Goal: Task Accomplishment & Management: Complete application form

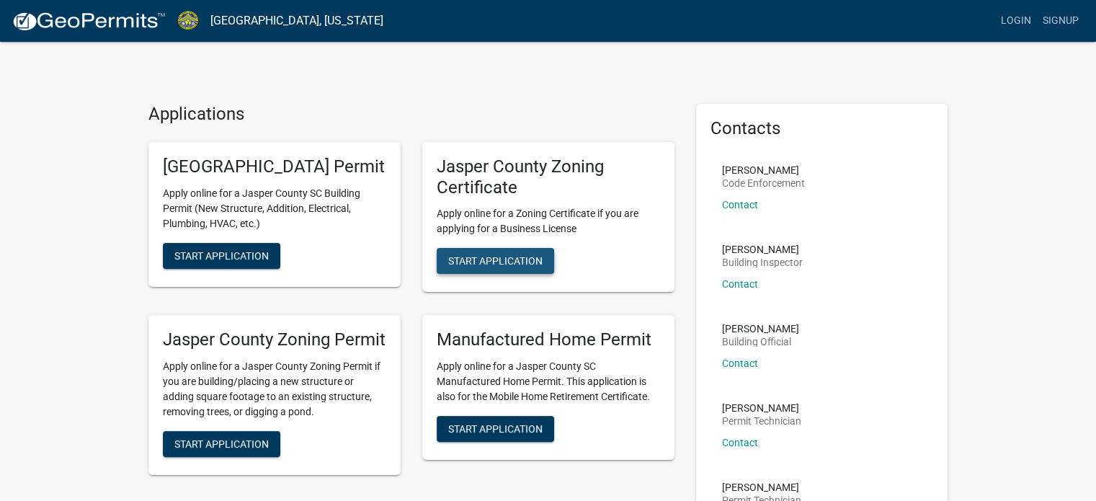
click at [510, 258] on span "Start Application" at bounding box center [495, 261] width 94 height 12
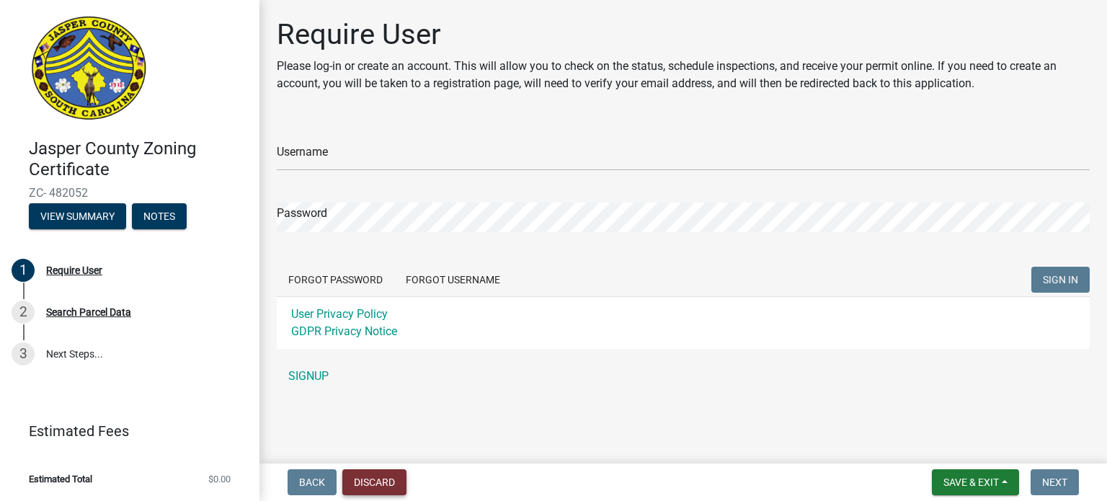
click at [359, 480] on button "Discard" at bounding box center [374, 482] width 64 height 26
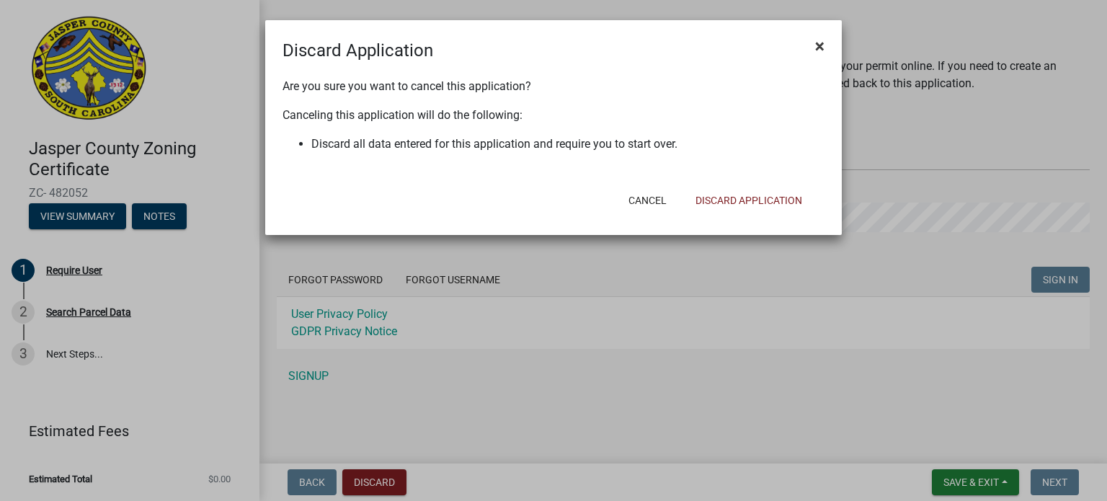
click at [816, 47] on span "×" at bounding box center [819, 46] width 9 height 20
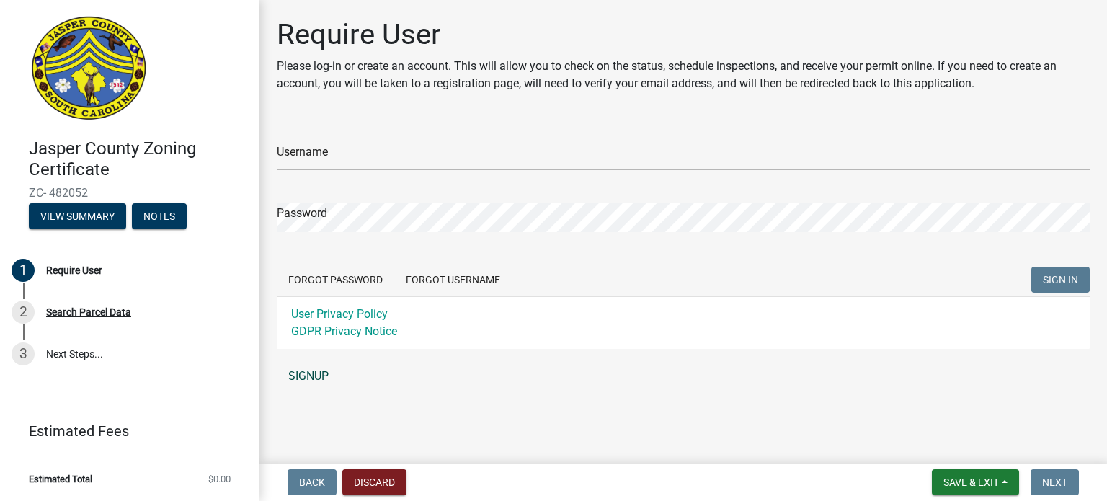
click at [313, 376] on link "SIGNUP" at bounding box center [683, 376] width 813 height 29
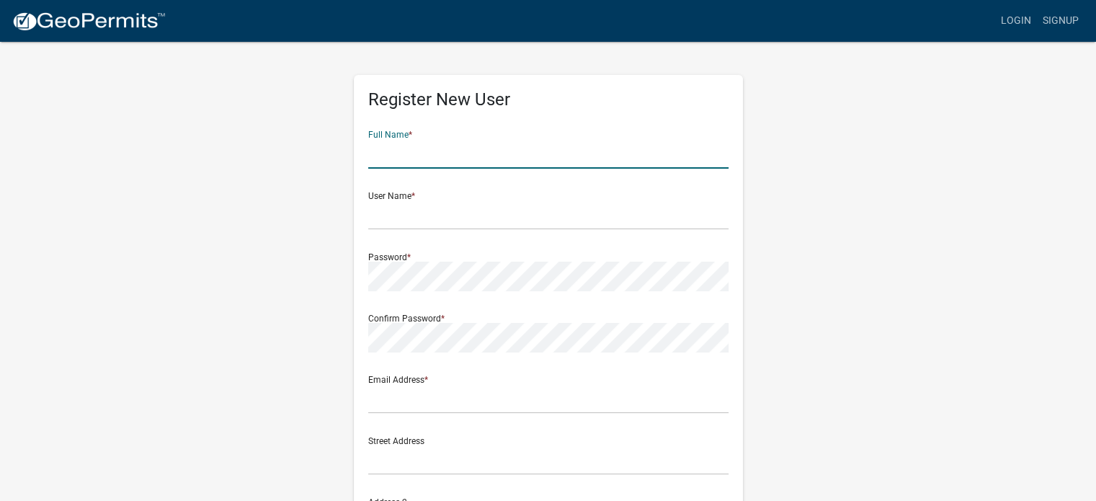
click at [401, 143] on input "text" at bounding box center [548, 154] width 360 height 30
type input "Kona Ice"
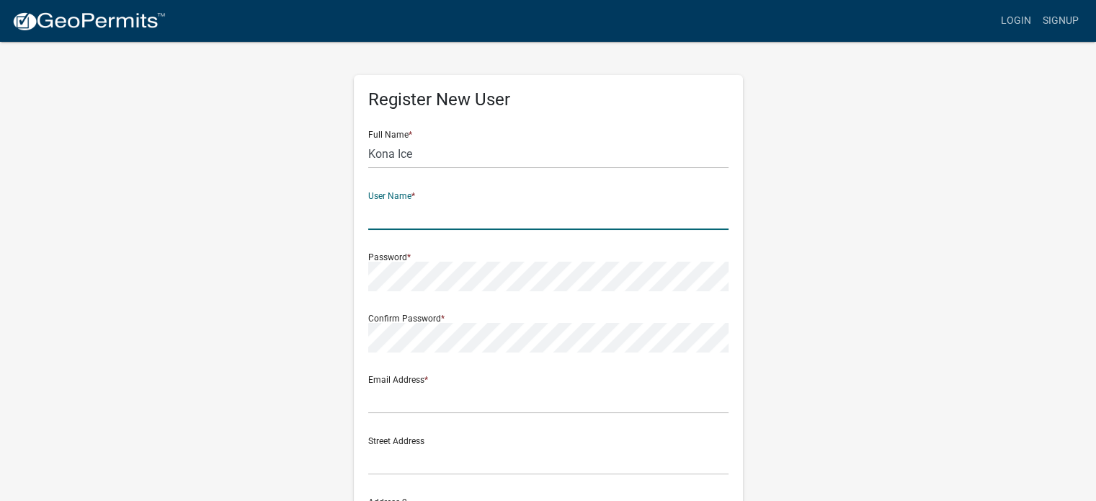
drag, startPoint x: 383, startPoint y: 221, endPoint x: 375, endPoint y: 218, distance: 8.7
click at [380, 221] on input "text" at bounding box center [548, 215] width 360 height 30
type input "Kona Ice"
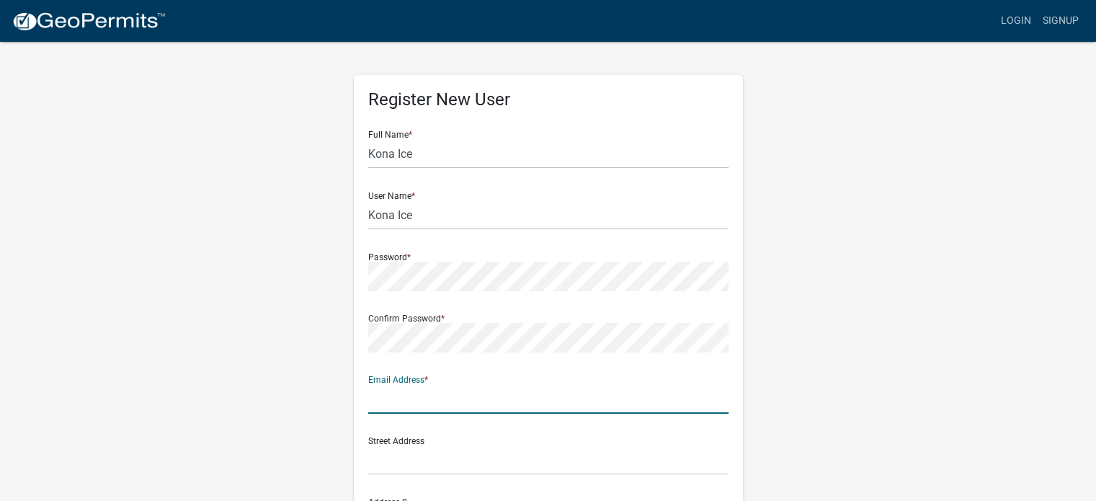
click at [433, 403] on input "text" at bounding box center [548, 399] width 360 height 30
type input "[EMAIL_ADDRESS][DOMAIN_NAME]"
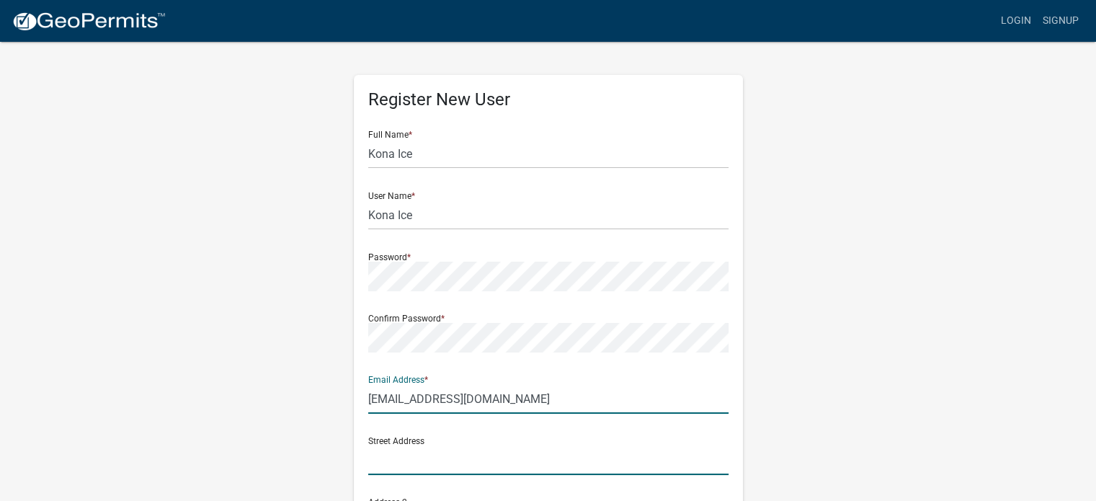
type input "102 Knightsbridge Rd"
type input "Bluffton"
type input "SC"
type input "29910"
type input "8437029308"
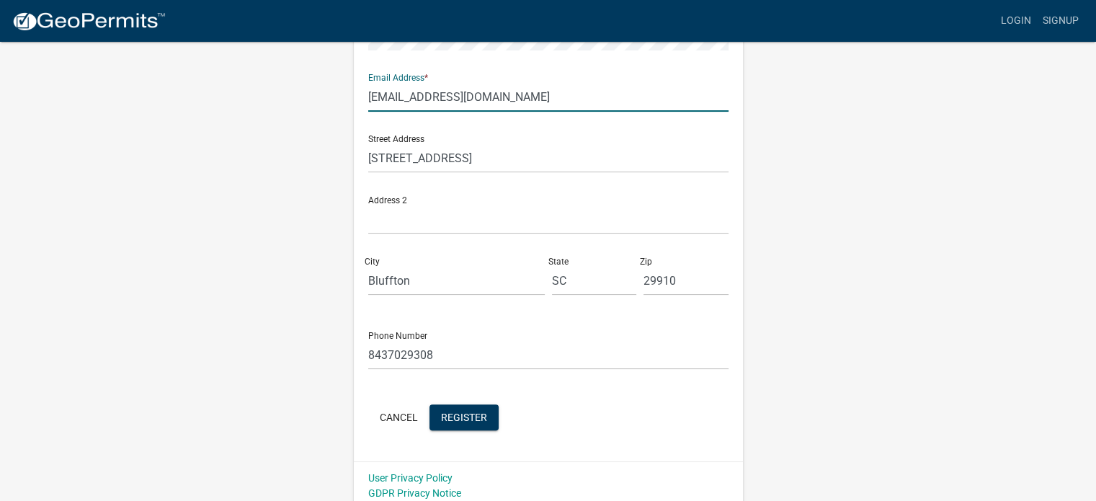
scroll to position [310, 0]
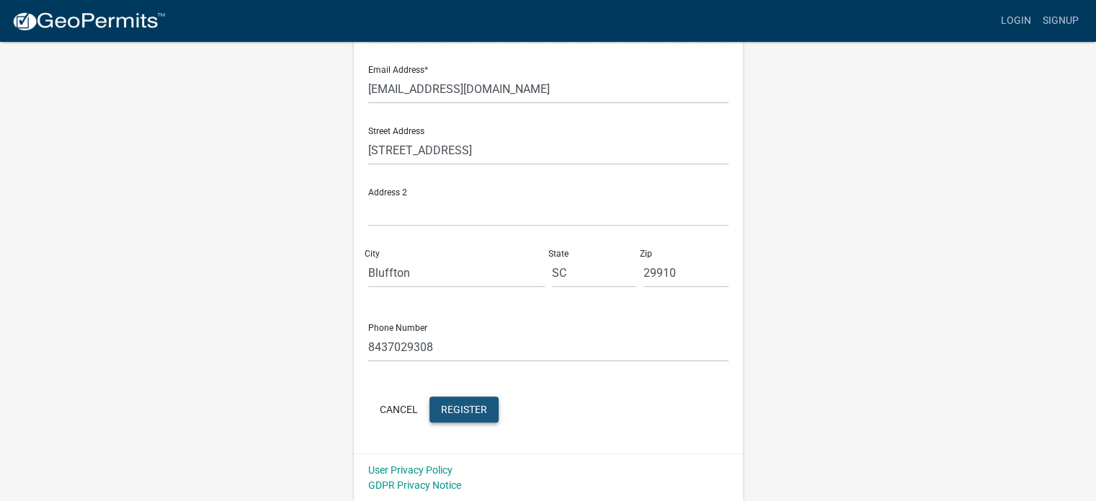
click at [468, 406] on span "Register" at bounding box center [464, 409] width 46 height 12
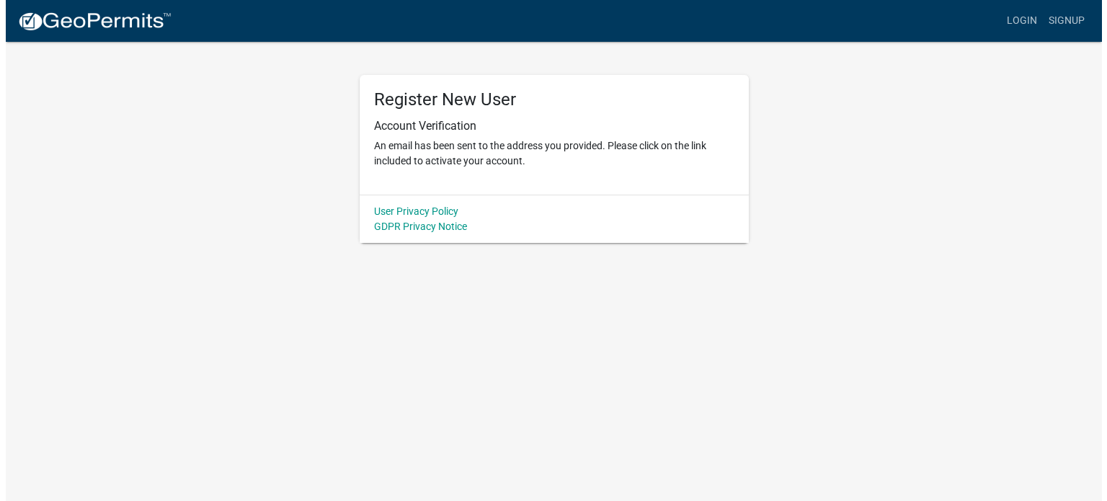
scroll to position [0, 0]
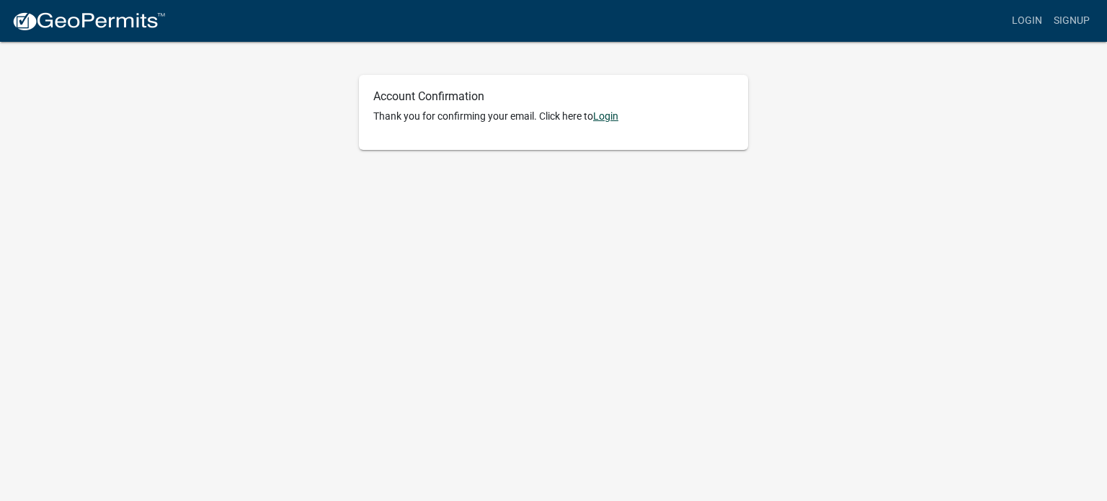
click at [604, 115] on link "Login" at bounding box center [605, 116] width 25 height 12
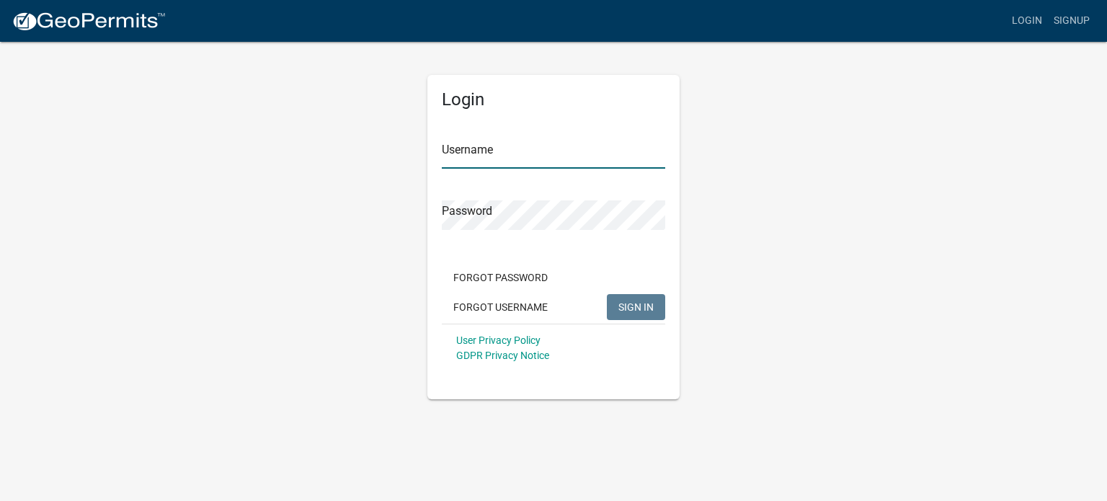
type input "Kona Ice"
click at [635, 306] on span "SIGN IN" at bounding box center [635, 306] width 35 height 12
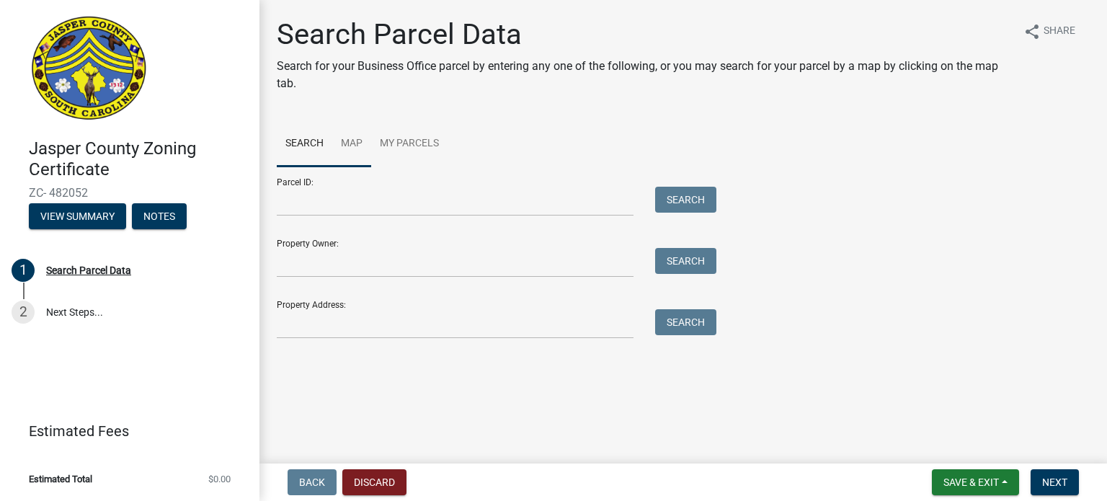
click at [354, 143] on link "Map" at bounding box center [351, 144] width 39 height 46
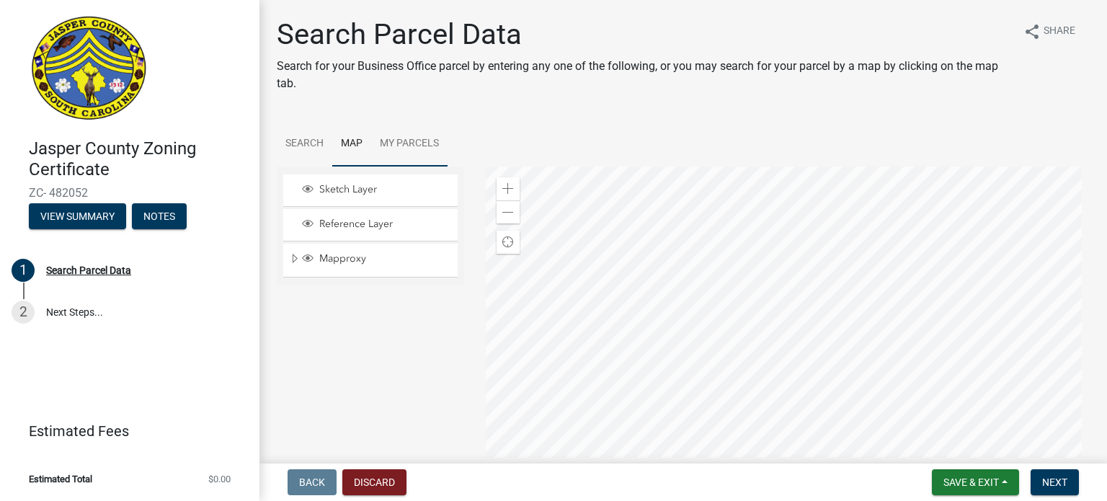
click at [414, 138] on link "My Parcels" at bounding box center [409, 144] width 76 height 46
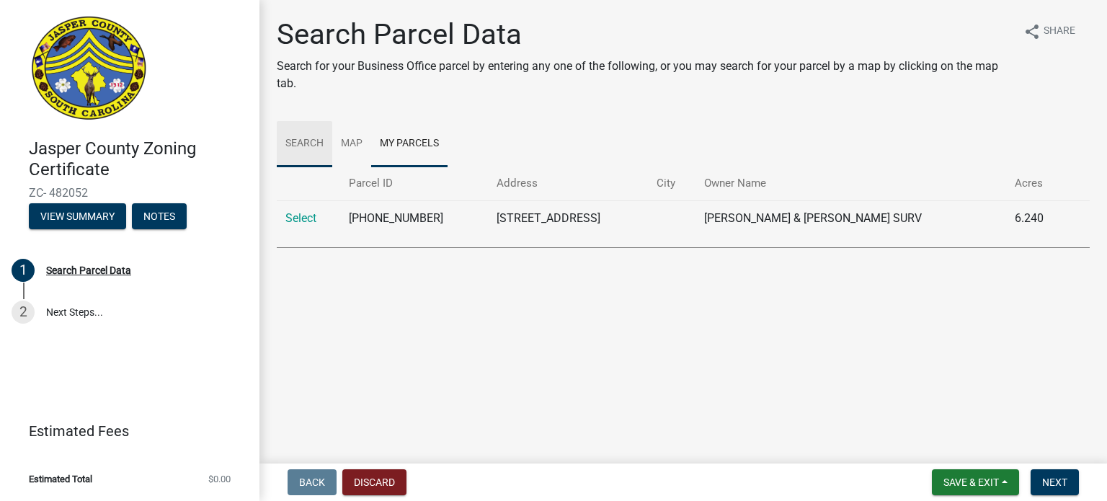
click at [306, 141] on link "Search" at bounding box center [304, 144] width 55 height 46
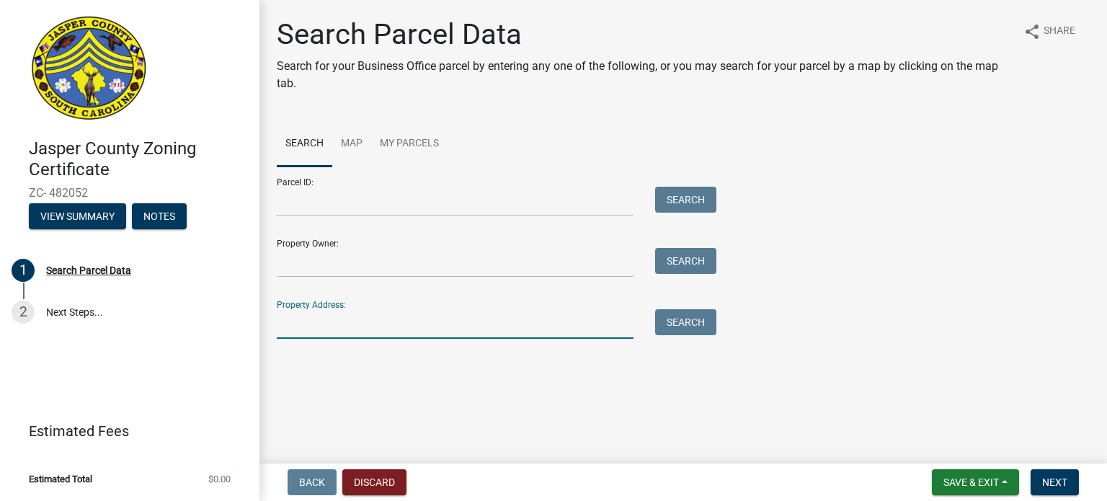
click at [338, 324] on input "Property Address:" at bounding box center [455, 324] width 357 height 30
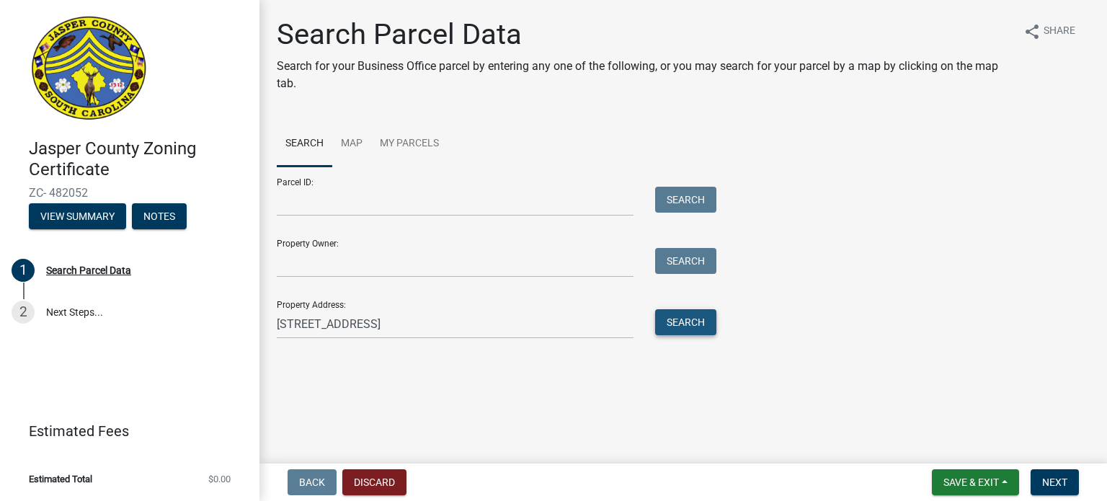
click at [682, 319] on button "Search" at bounding box center [685, 322] width 61 height 26
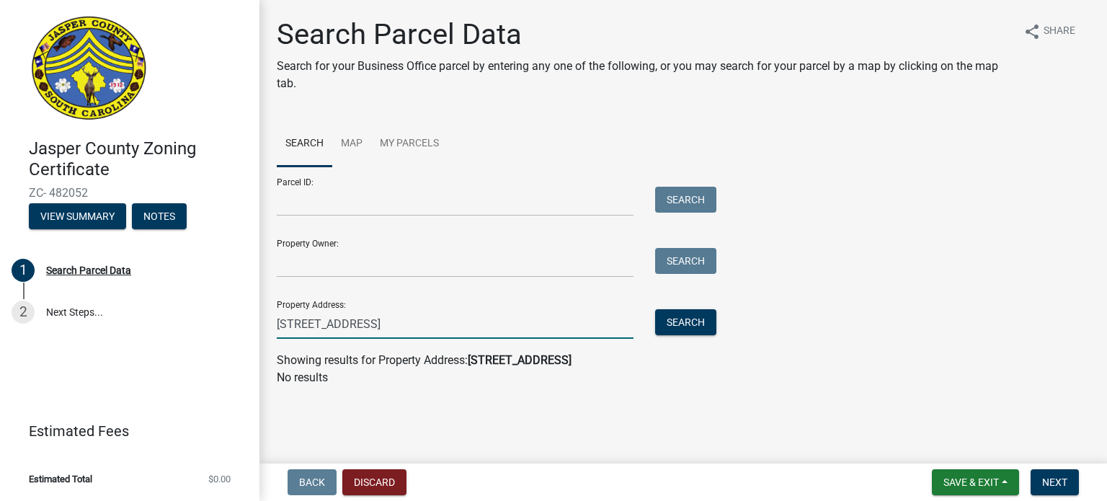
click at [421, 319] on input "292 mackinlay way" at bounding box center [455, 324] width 357 height 30
type input "292 mackinlay way Ste c"
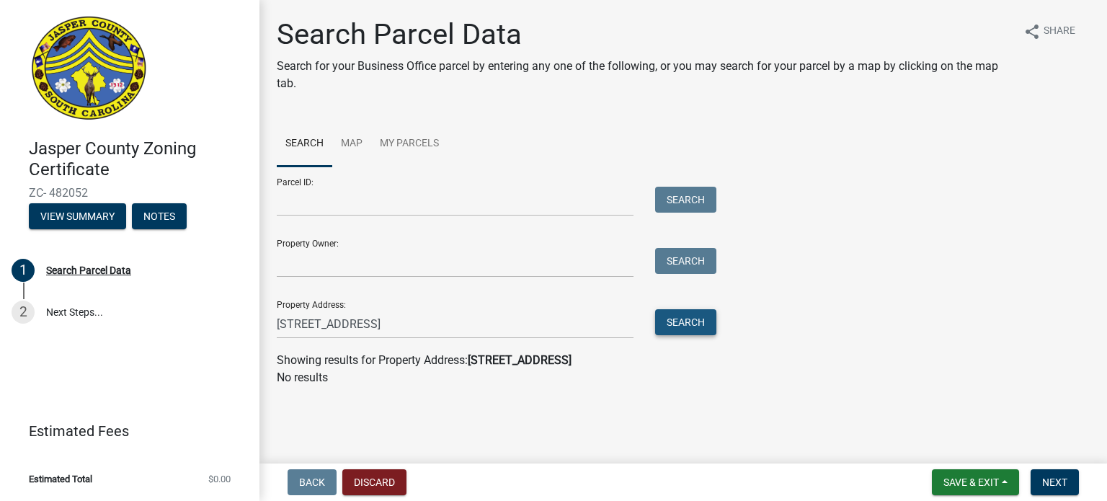
click at [684, 316] on button "Search" at bounding box center [685, 322] width 61 height 26
click at [348, 141] on link "Map" at bounding box center [351, 144] width 39 height 46
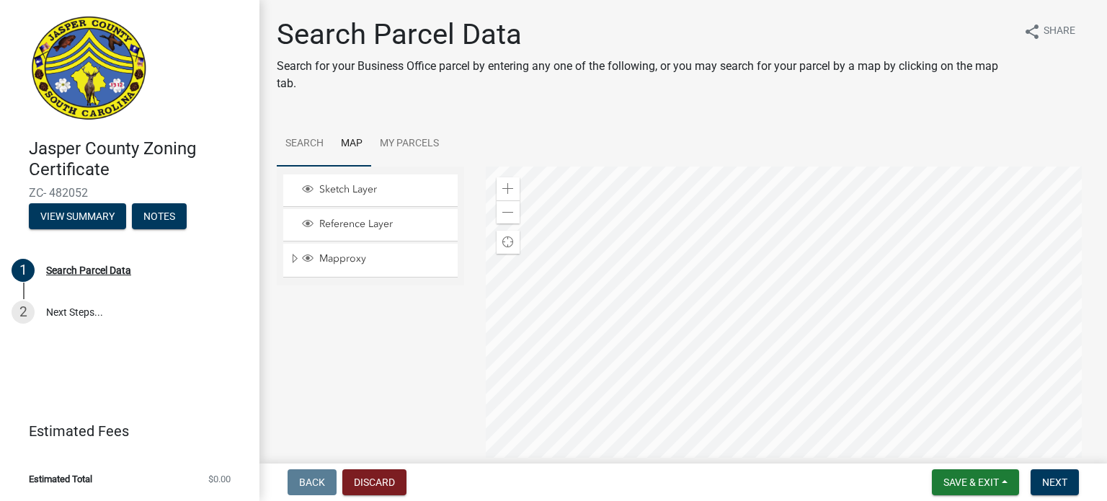
click at [305, 140] on link "Search" at bounding box center [304, 144] width 55 height 46
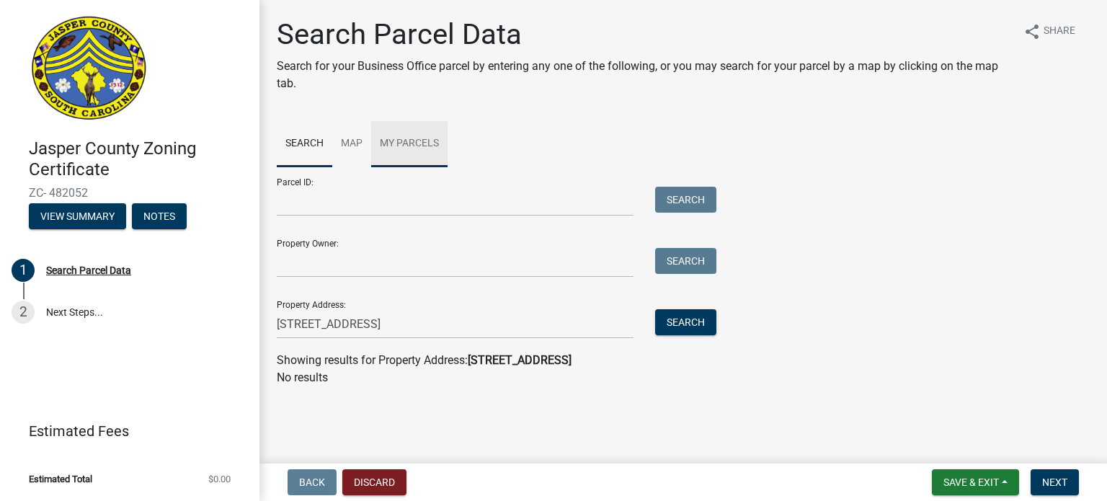
click at [420, 138] on link "My Parcels" at bounding box center [409, 144] width 76 height 46
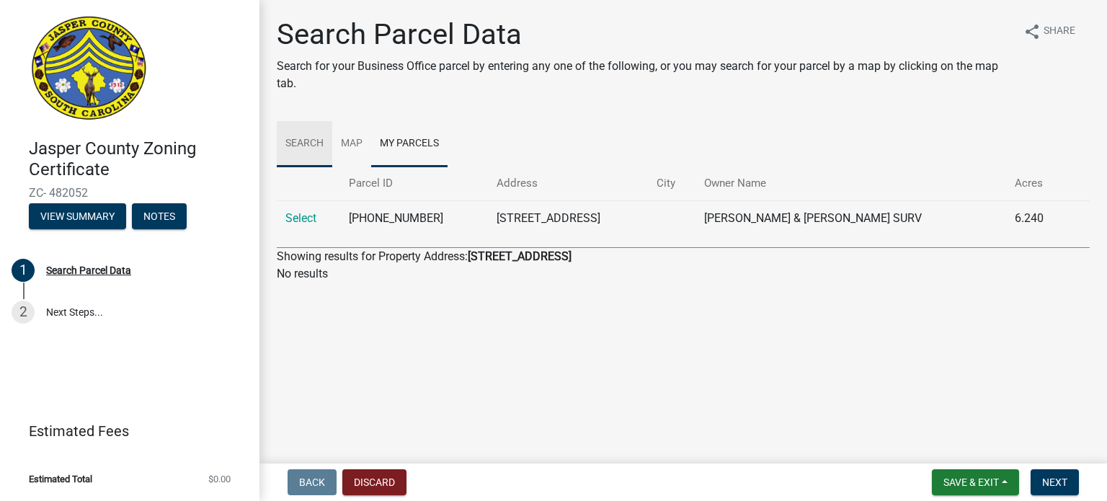
click at [294, 146] on link "Search" at bounding box center [304, 144] width 55 height 46
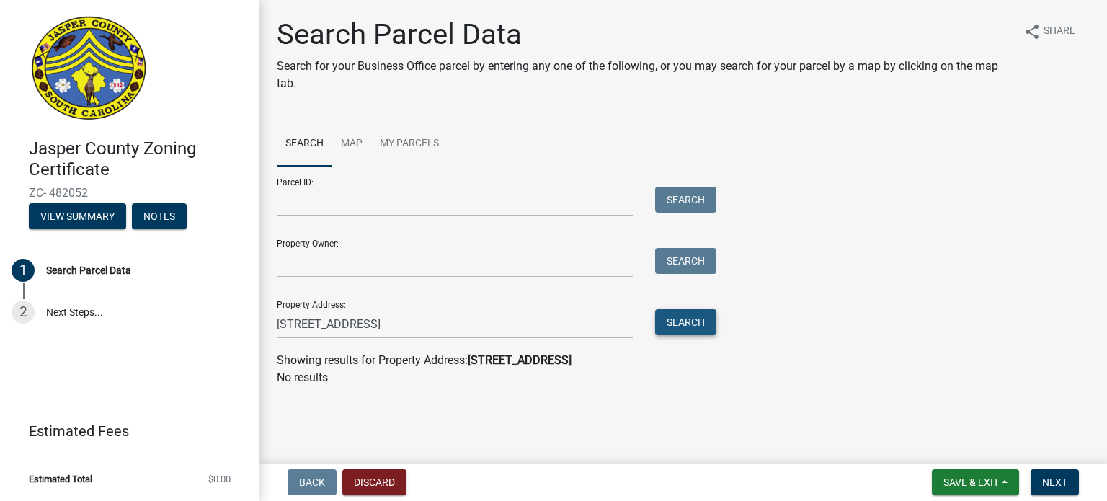
click at [670, 316] on button "Search" at bounding box center [685, 322] width 61 height 26
click at [604, 358] on div "Showing results for Property Address: 292 mackinlay way Ste c" at bounding box center [683, 360] width 813 height 17
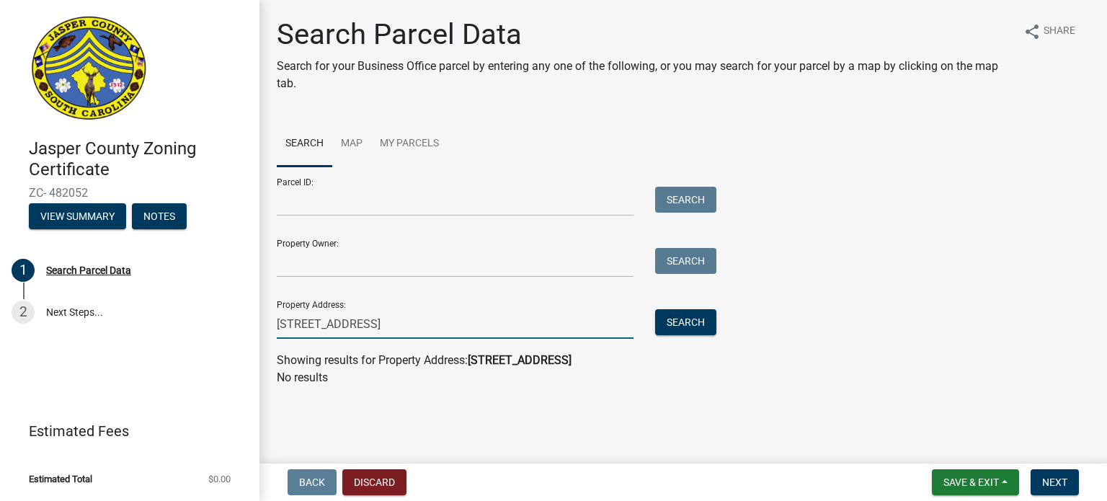
click at [424, 327] on input "292 mackinlay way Ste c" at bounding box center [455, 324] width 357 height 30
type input "292 mackinlay way"
click at [683, 325] on button "Search" at bounding box center [685, 322] width 61 height 26
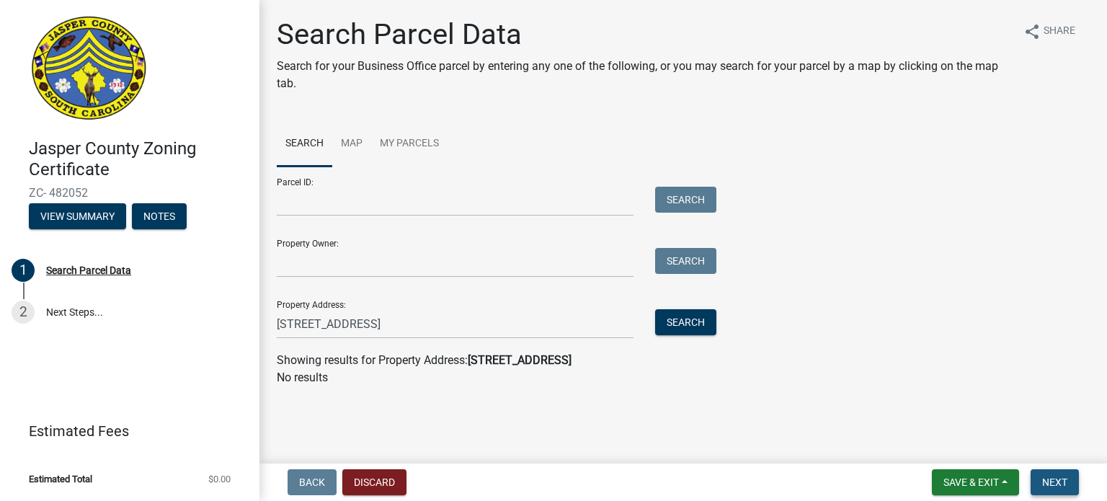
click at [1053, 479] on span "Next" at bounding box center [1054, 482] width 25 height 12
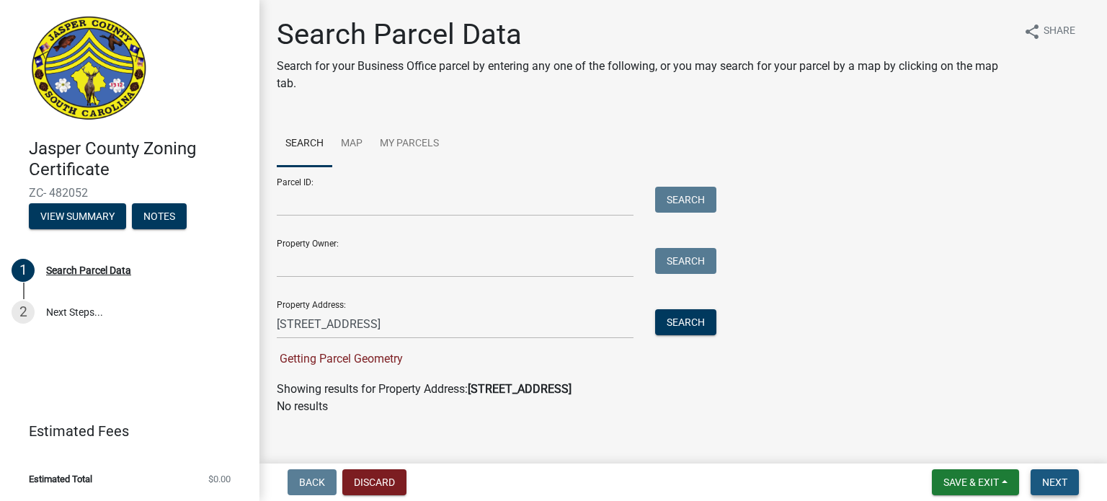
click at [1056, 479] on span "Next" at bounding box center [1054, 482] width 25 height 12
click at [352, 142] on link "Map" at bounding box center [351, 144] width 39 height 46
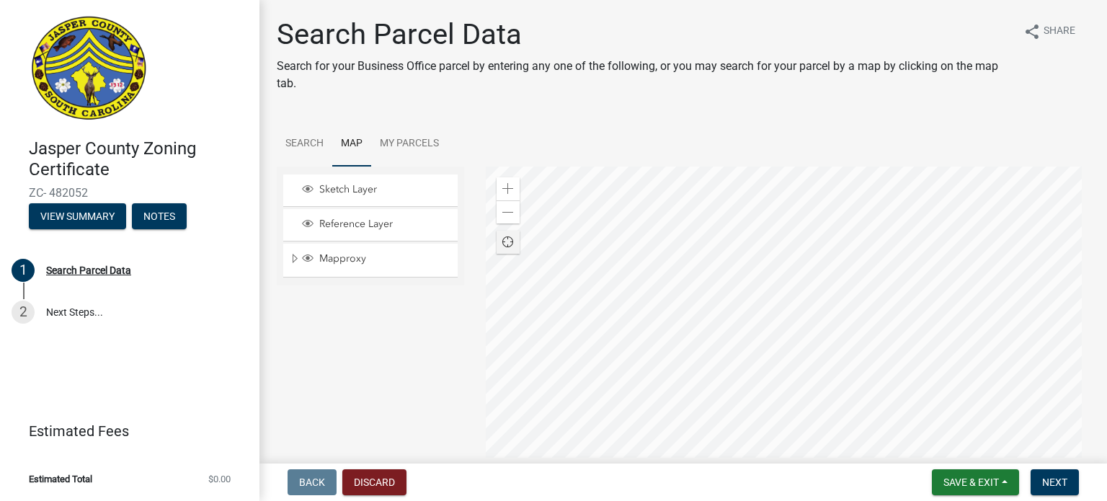
click at [851, 318] on div at bounding box center [788, 346] width 604 height 360
click at [734, 166] on div at bounding box center [788, 346] width 604 height 360
click at [892, 166] on div at bounding box center [788, 346] width 604 height 360
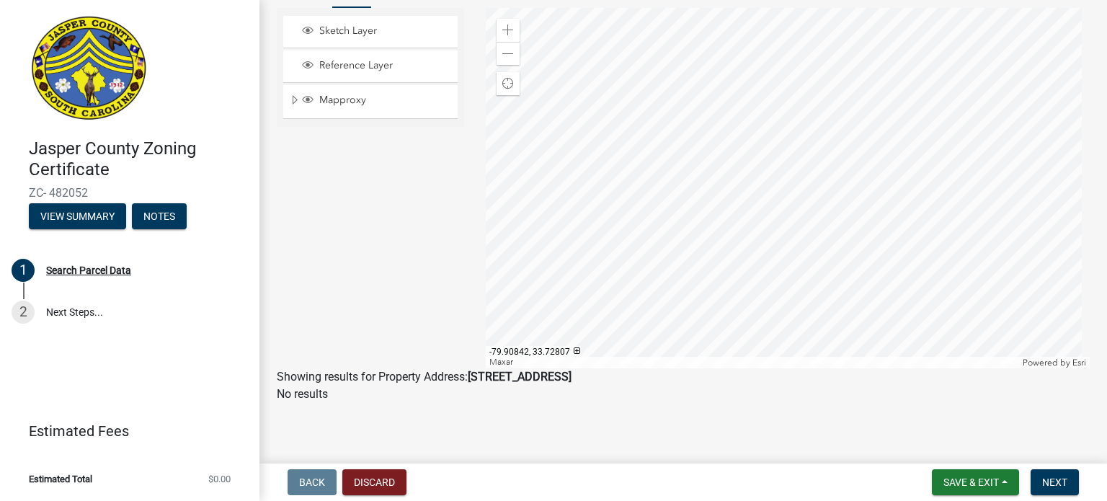
scroll to position [160, 0]
click at [610, 320] on div at bounding box center [788, 186] width 604 height 360
click at [504, 50] on span at bounding box center [508, 53] width 12 height 12
click at [502, 50] on span at bounding box center [508, 53] width 12 height 12
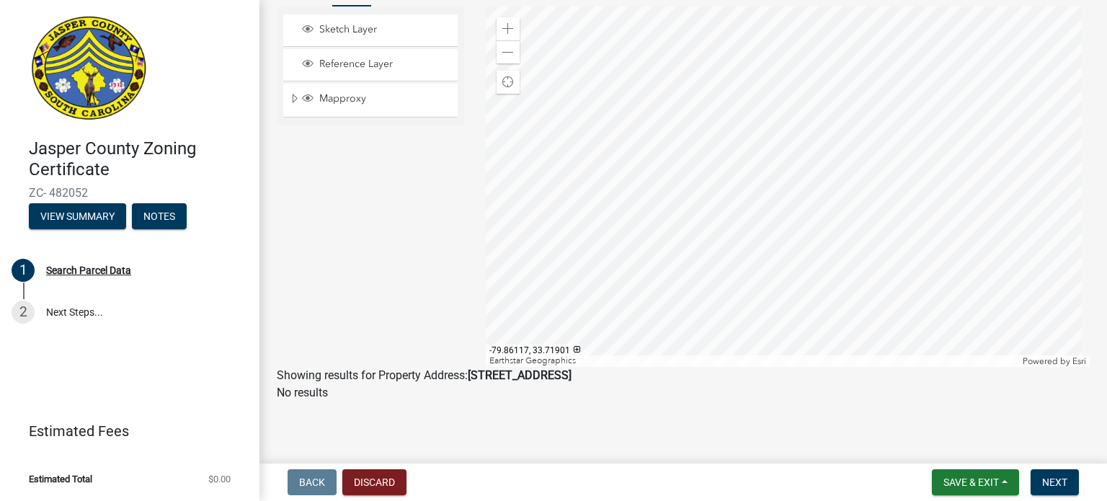
click at [534, 231] on div at bounding box center [788, 186] width 604 height 360
click at [503, 48] on span at bounding box center [508, 53] width 12 height 12
click at [502, 49] on span at bounding box center [508, 53] width 12 height 12
click at [502, 50] on span at bounding box center [508, 53] width 12 height 12
click at [877, 56] on div at bounding box center [788, 186] width 604 height 360
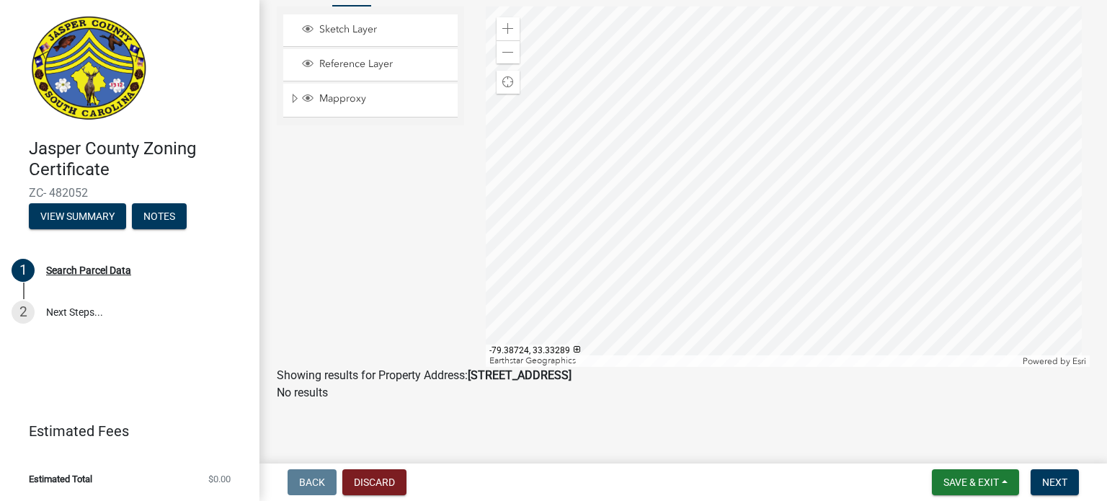
click at [933, 307] on div at bounding box center [788, 186] width 604 height 360
click at [720, 264] on div at bounding box center [788, 186] width 604 height 360
click at [682, 308] on div at bounding box center [788, 186] width 604 height 360
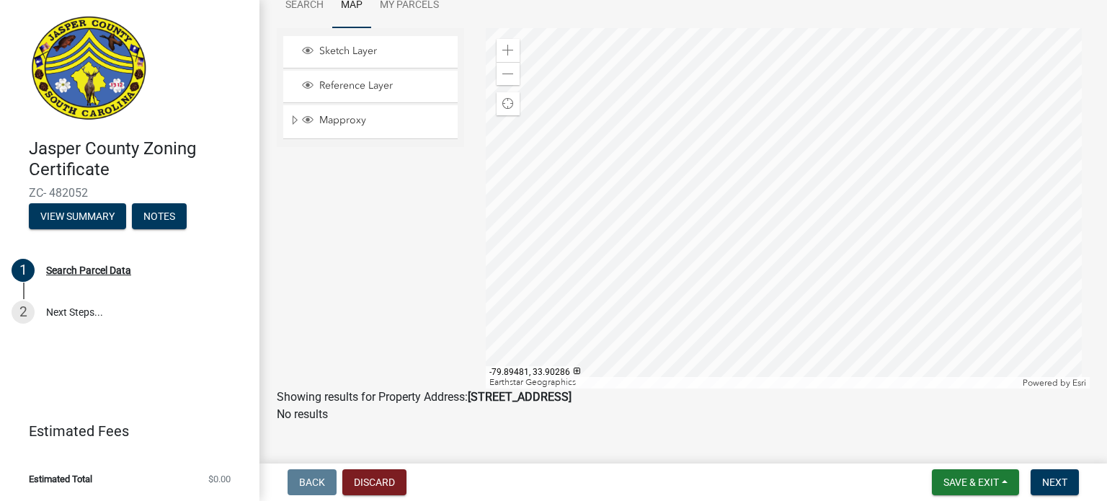
scroll to position [144, 0]
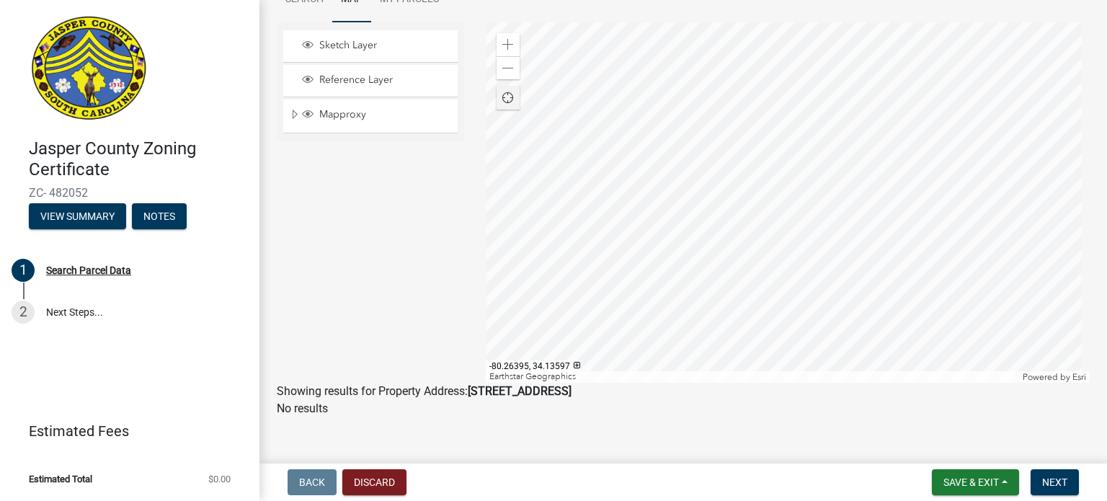
click at [502, 97] on span "Find my location" at bounding box center [508, 98] width 12 height 12
click at [774, 178] on div at bounding box center [788, 202] width 604 height 360
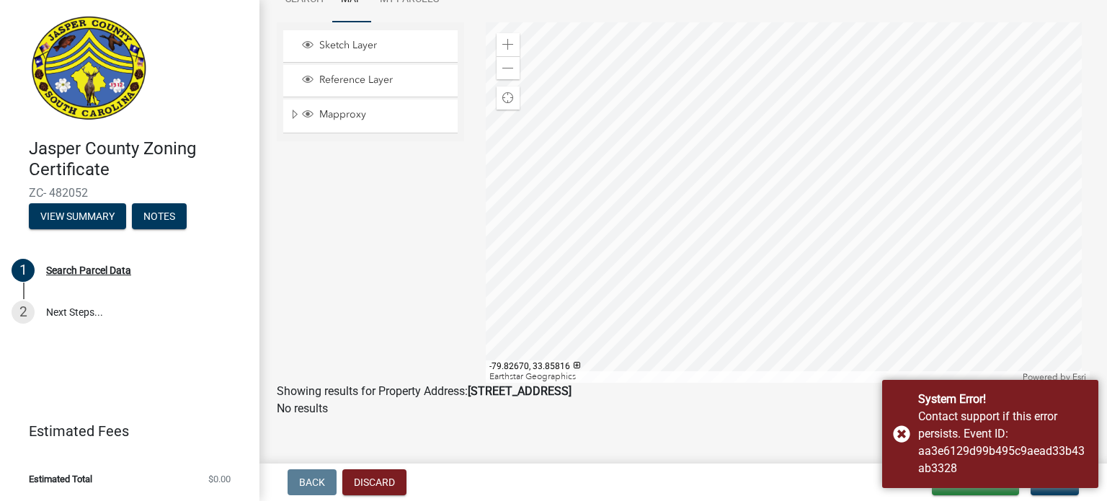
click at [726, 259] on div at bounding box center [788, 202] width 604 height 360
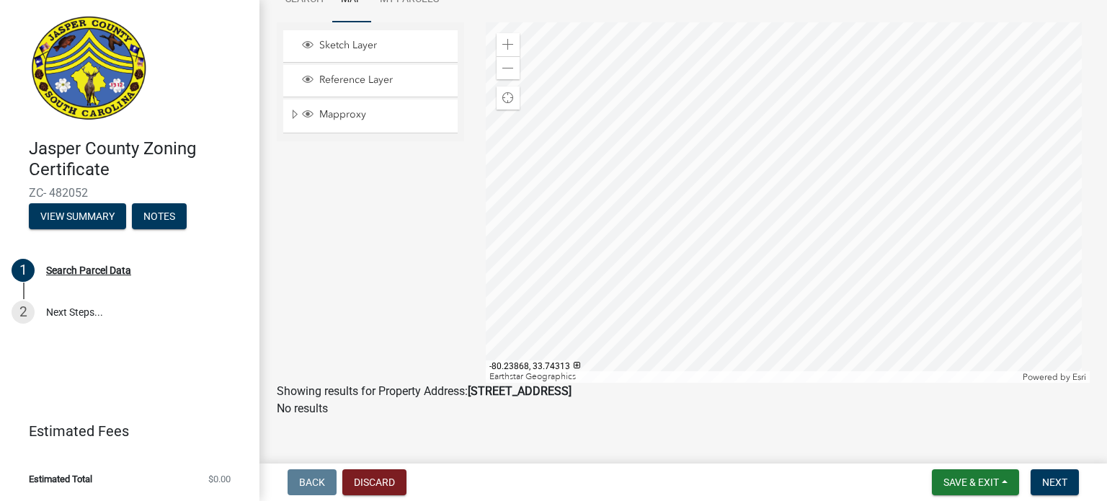
scroll to position [0, 0]
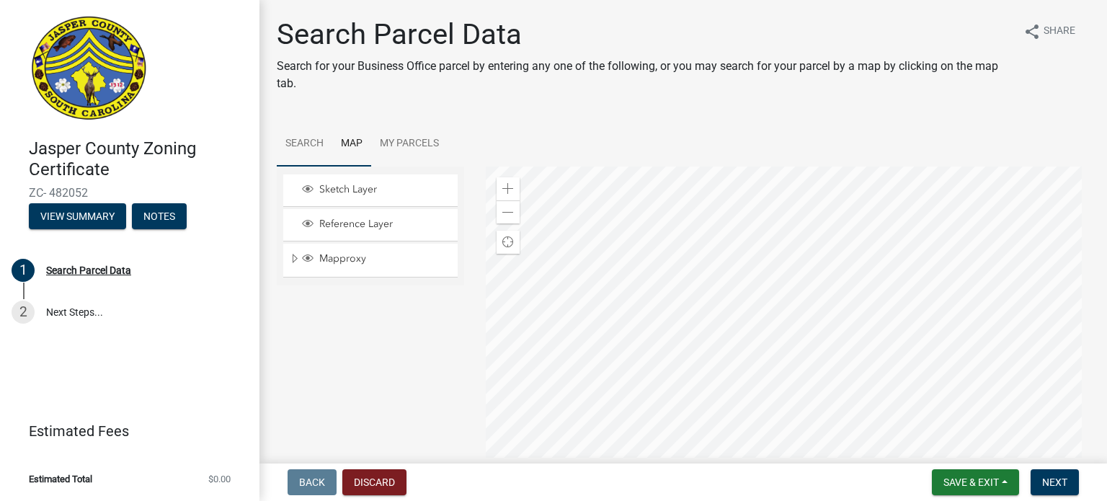
click at [294, 138] on link "Search" at bounding box center [304, 144] width 55 height 46
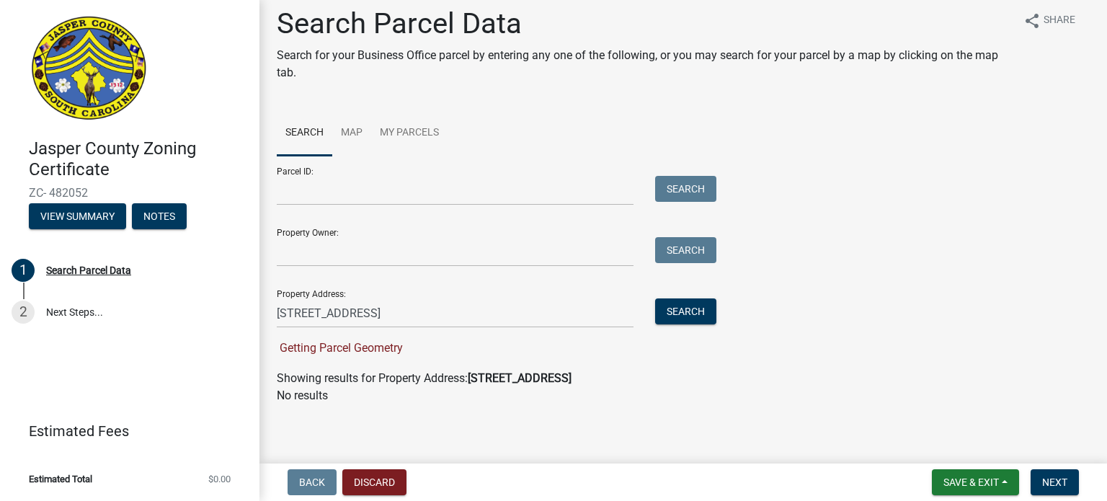
scroll to position [14, 0]
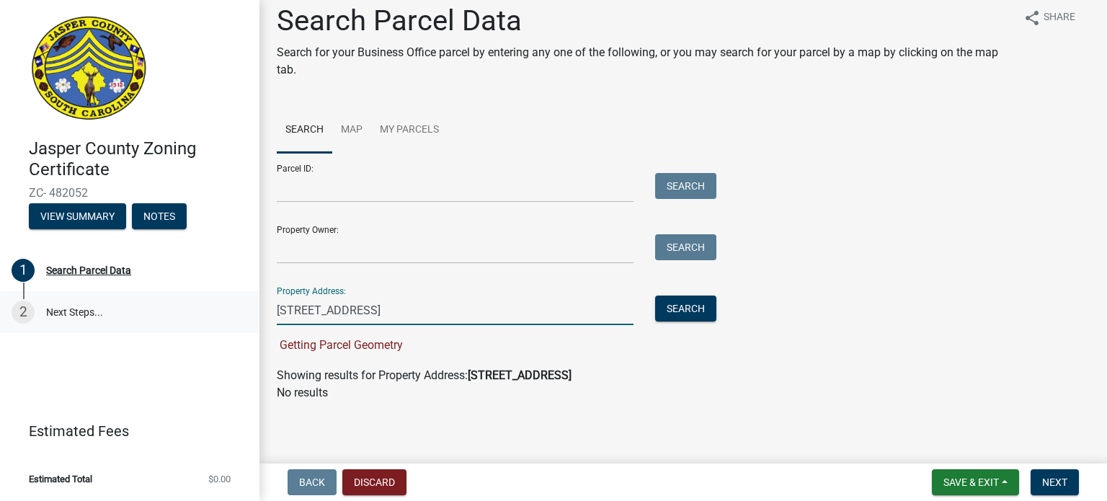
drag, startPoint x: 399, startPoint y: 307, endPoint x: 97, endPoint y: 319, distance: 302.8
click at [124, 308] on div "Jasper County Zoning Certificate ZC- 482052 View Summary Notes 1 Search Parcel …" at bounding box center [553, 250] width 1107 height 501
click at [295, 184] on input "Parcel ID:" at bounding box center [455, 188] width 357 height 30
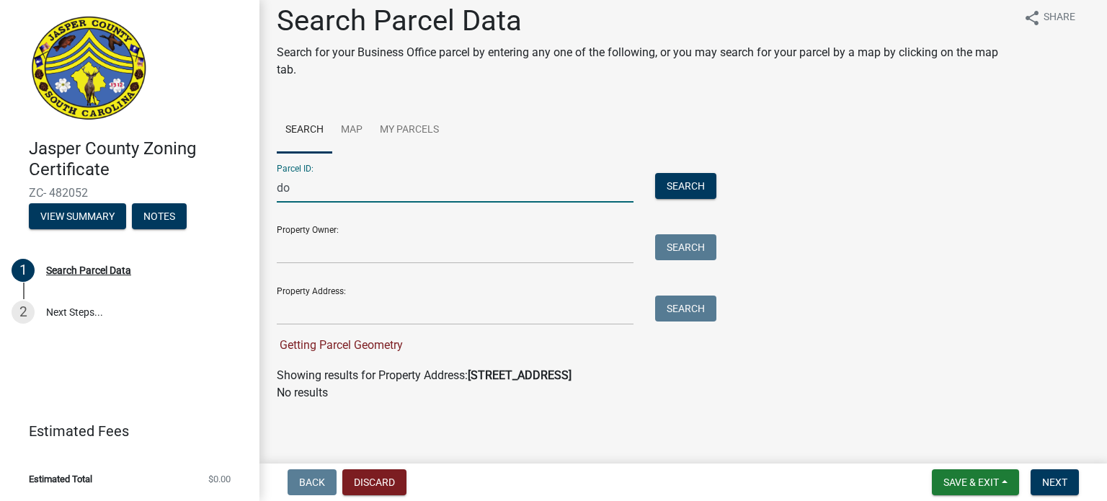
type input "d"
type input "080-02-00-004"
click at [686, 183] on button "Search" at bounding box center [685, 186] width 61 height 26
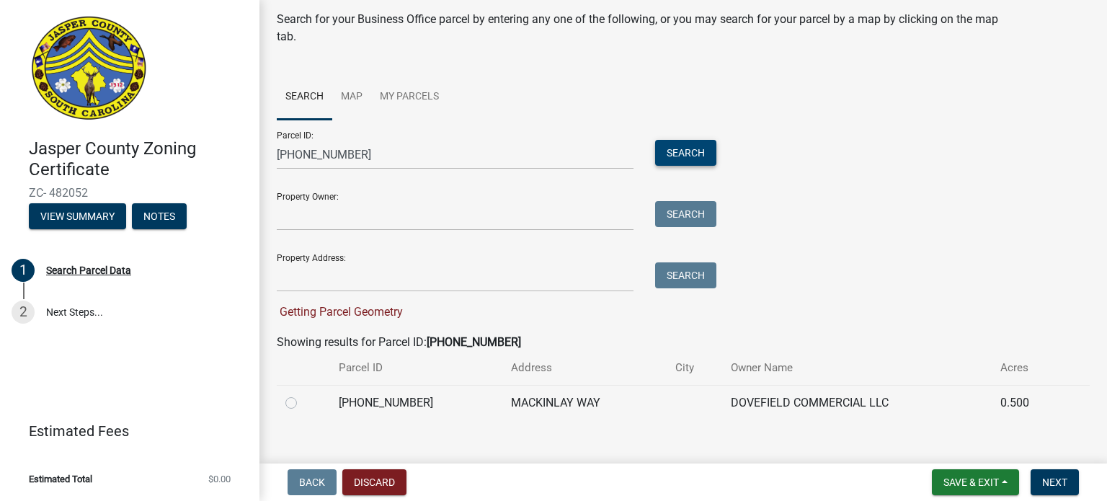
scroll to position [65, 0]
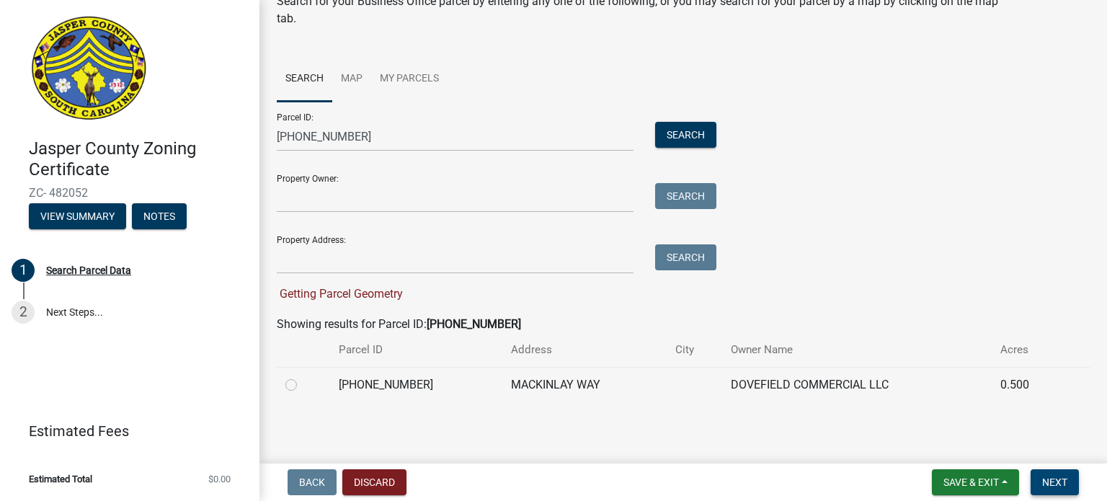
click at [1056, 478] on span "Next" at bounding box center [1054, 482] width 25 height 12
click at [967, 482] on span "Save & Exit" at bounding box center [970, 482] width 55 height 12
click at [938, 402] on button "Save" at bounding box center [960, 410] width 115 height 35
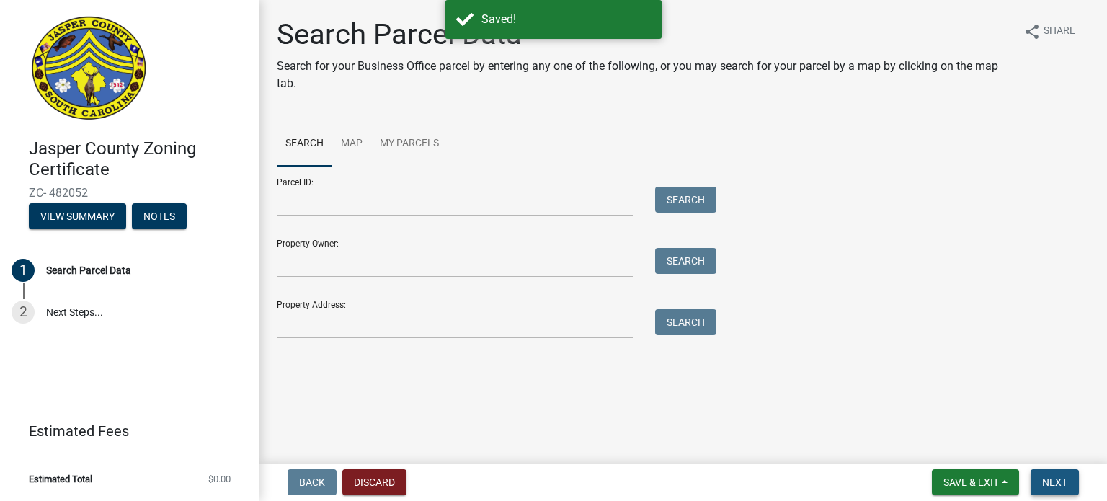
click at [1053, 481] on span "Next" at bounding box center [1054, 482] width 25 height 12
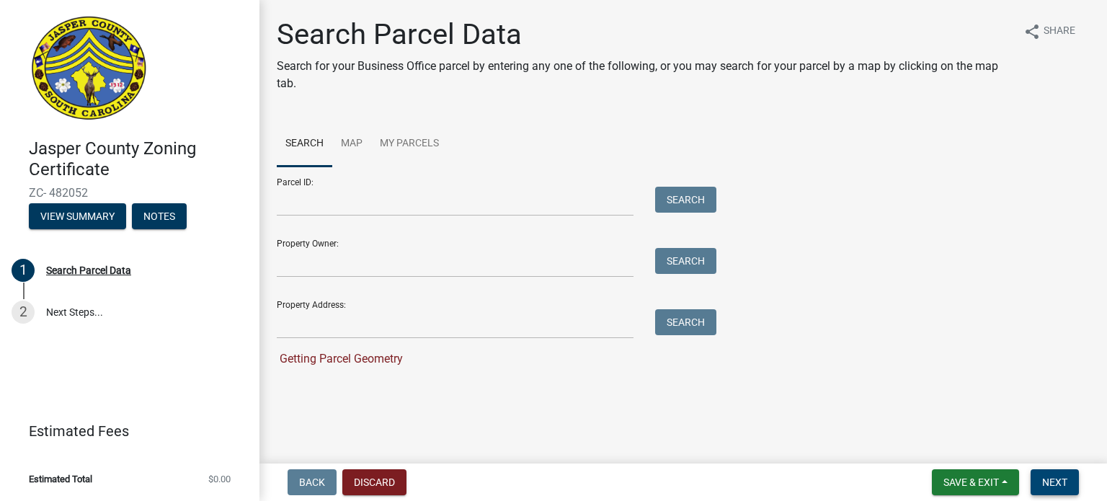
click at [1062, 478] on span "Next" at bounding box center [1054, 482] width 25 height 12
click at [80, 213] on button "View Summary" at bounding box center [77, 216] width 97 height 26
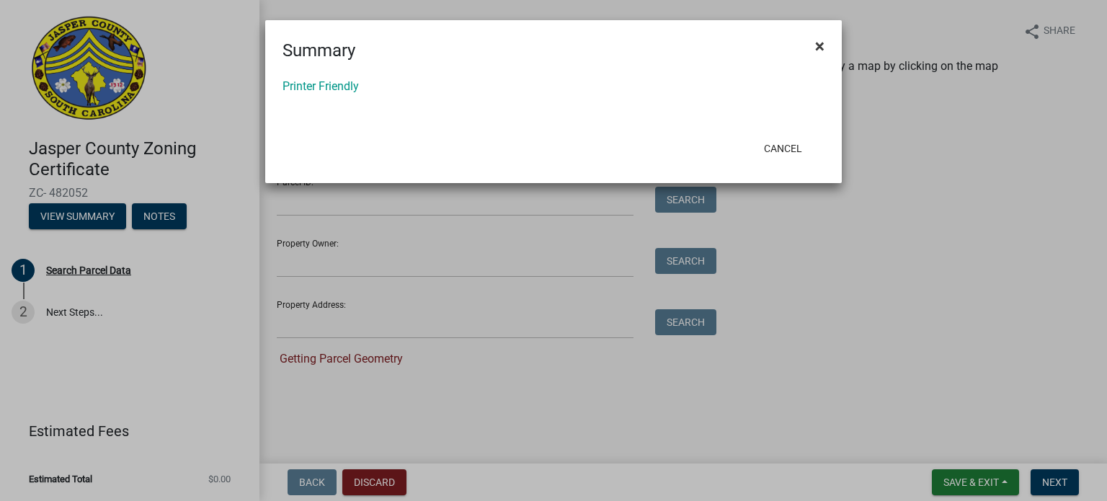
click at [816, 45] on span "×" at bounding box center [819, 46] width 9 height 20
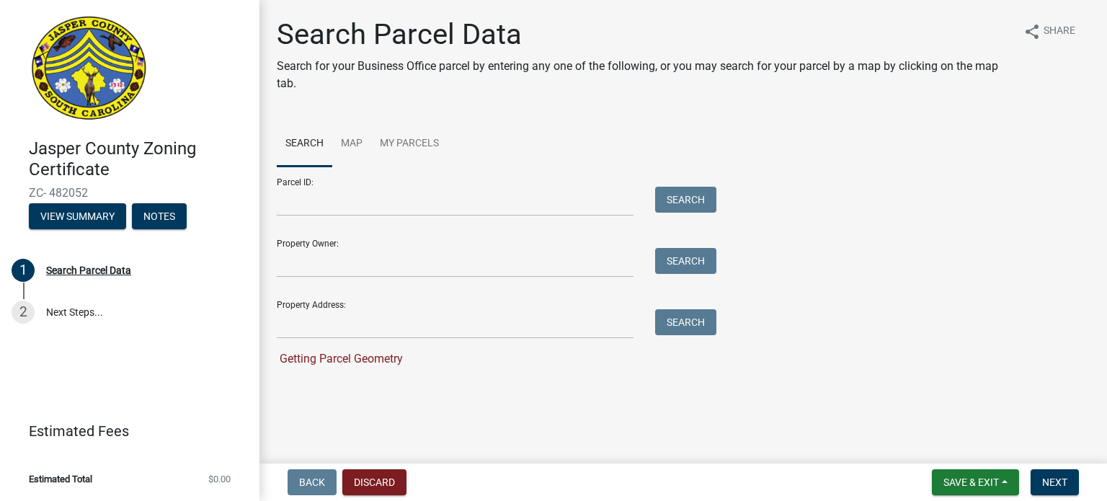
click at [365, 180] on div "Parcel ID: Search" at bounding box center [493, 191] width 432 height 50
click at [336, 196] on input "Parcel ID:" at bounding box center [455, 202] width 357 height 30
type input "080-02-00-004"
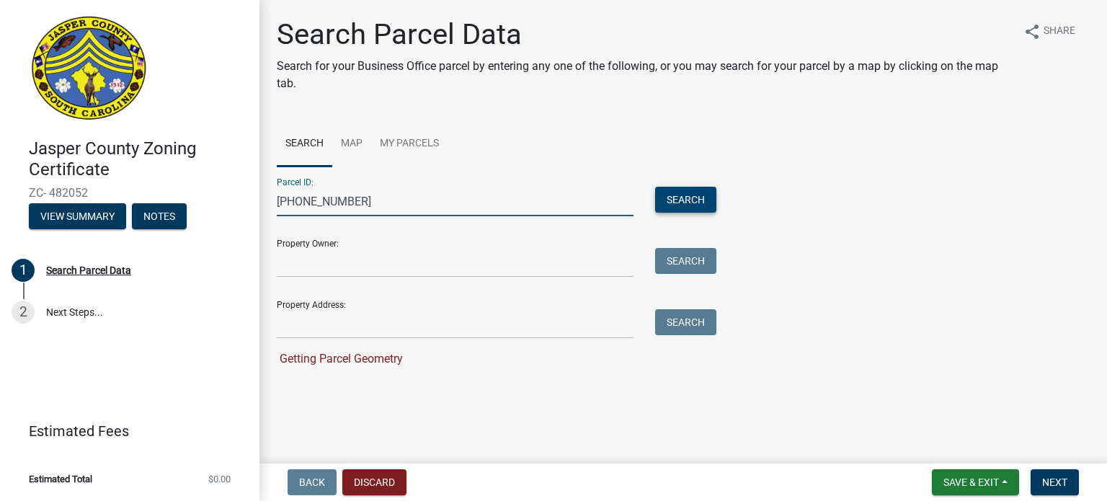
click at [677, 195] on button "Search" at bounding box center [685, 200] width 61 height 26
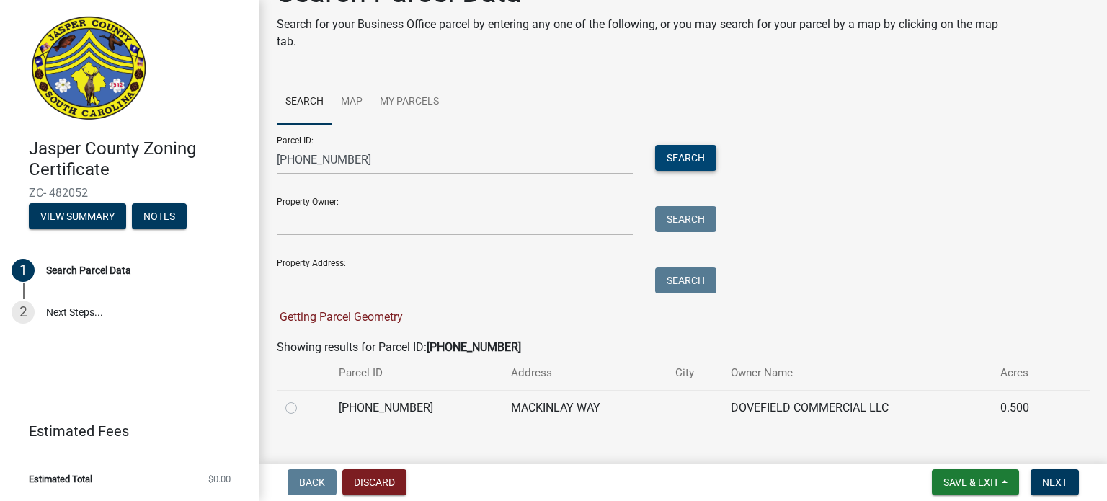
scroll to position [65, 0]
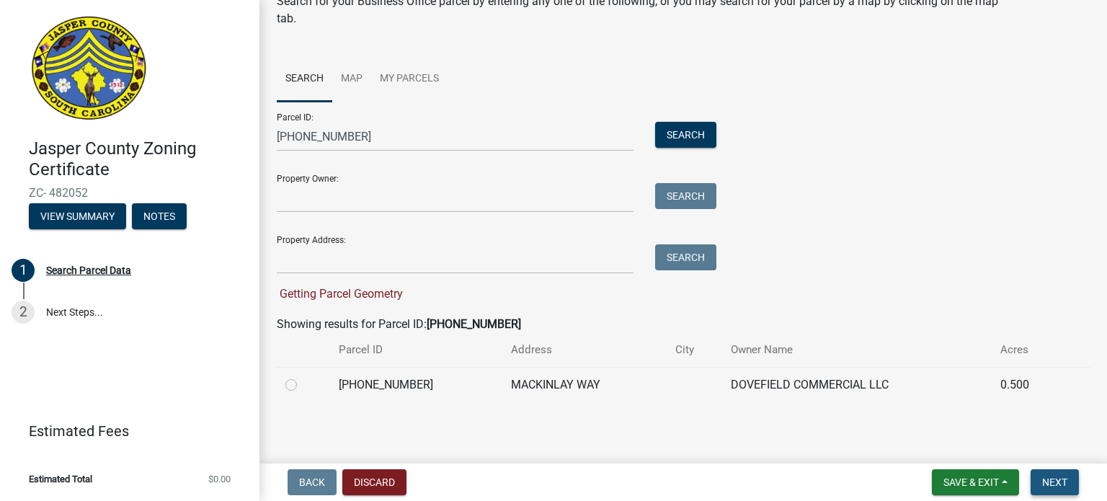
click at [1065, 481] on span "Next" at bounding box center [1054, 482] width 25 height 12
click at [1063, 482] on span "Next" at bounding box center [1054, 482] width 25 height 12
click at [968, 483] on span "Save & Exit" at bounding box center [970, 482] width 55 height 12
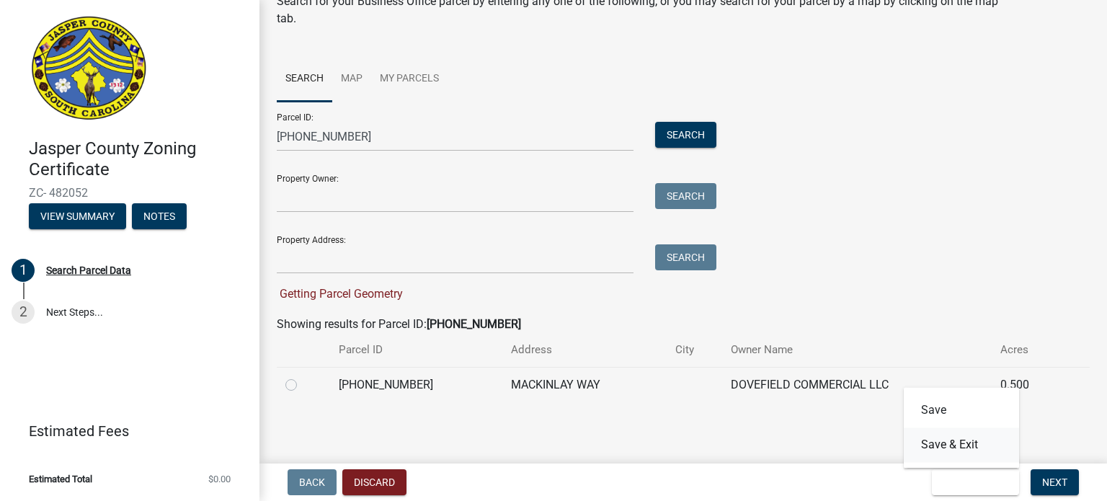
click at [960, 442] on button "Save & Exit" at bounding box center [960, 444] width 115 height 35
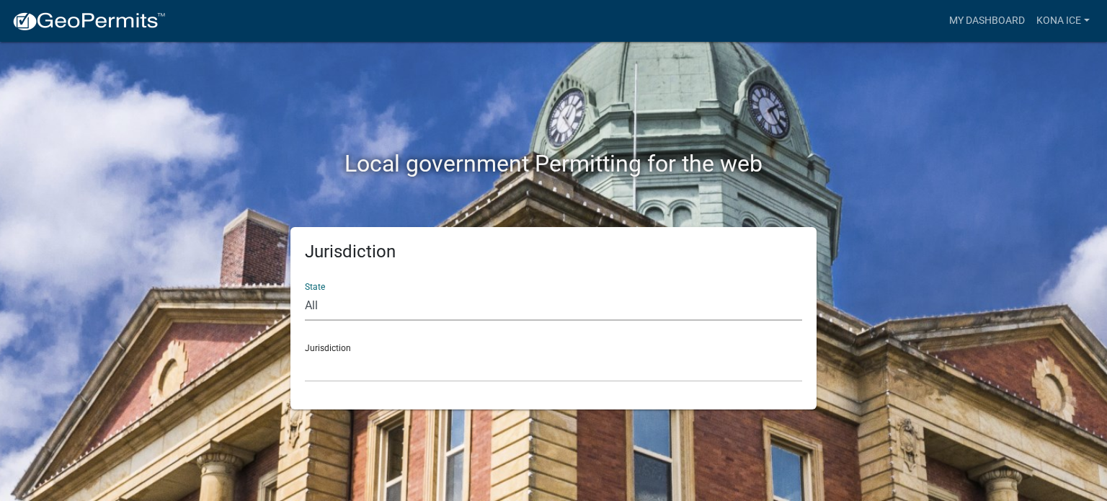
click at [336, 308] on select "All Colorado Georgia Indiana Iowa Kansas Minnesota Ohio South Carolina Wisconsin" at bounding box center [553, 306] width 497 height 30
click at [960, 137] on div "Local government Permitting for the web" at bounding box center [553, 134] width 821 height 184
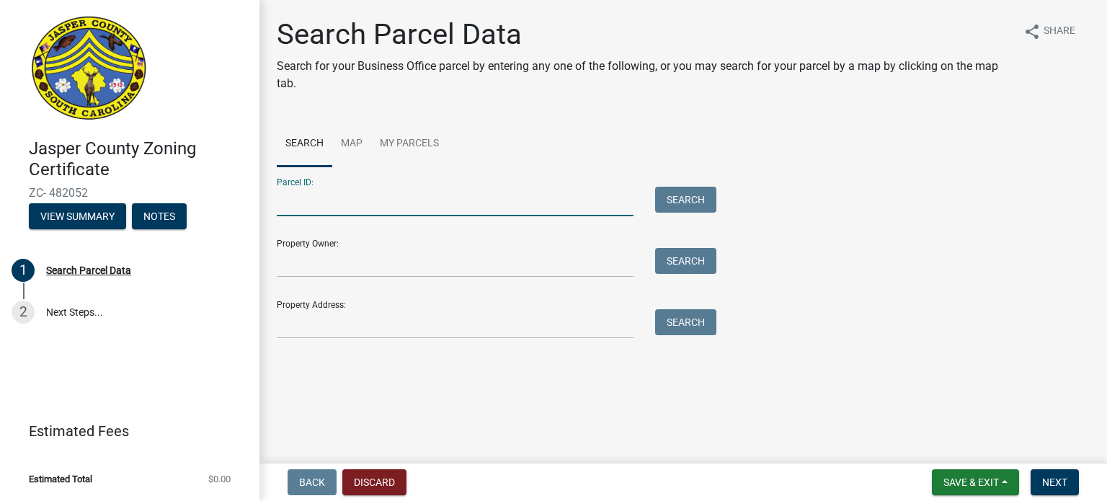
click at [311, 201] on input "Parcel ID:" at bounding box center [455, 202] width 357 height 30
type input "080-02-00-004"
click at [686, 198] on button "Search" at bounding box center [685, 200] width 61 height 26
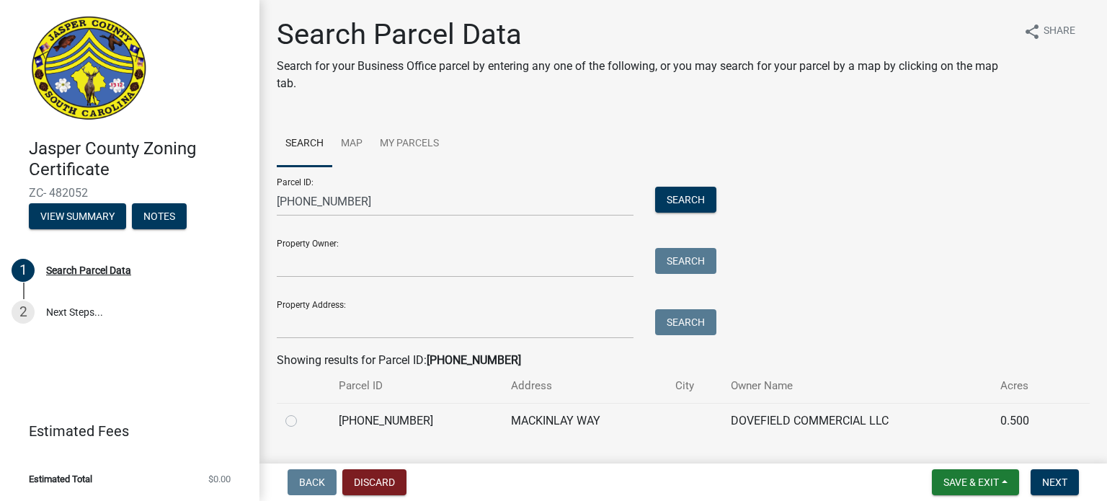
click at [380, 423] on td "080-02-00-004" at bounding box center [416, 420] width 172 height 35
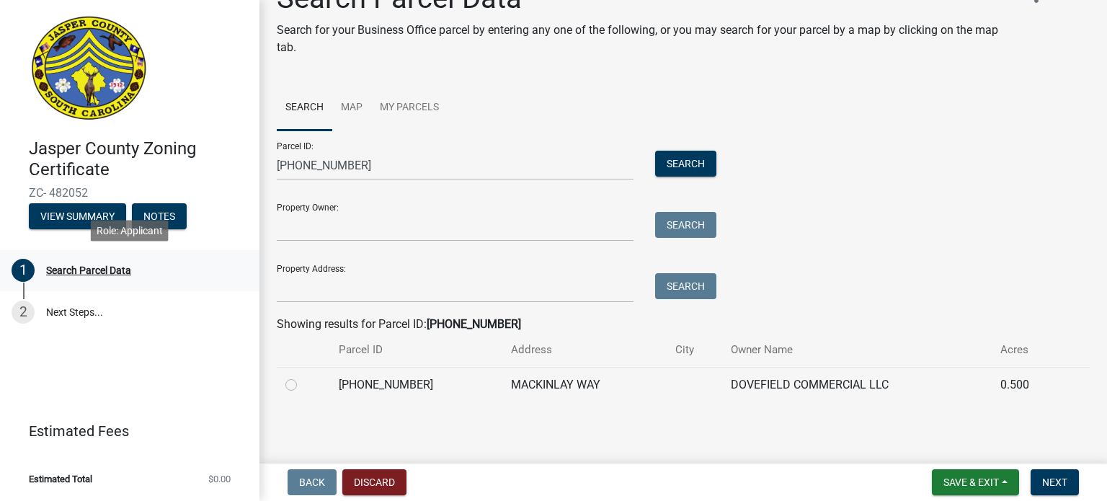
click at [81, 270] on div "Search Parcel Data" at bounding box center [88, 270] width 85 height 10
click at [71, 218] on button "View Summary" at bounding box center [77, 216] width 97 height 26
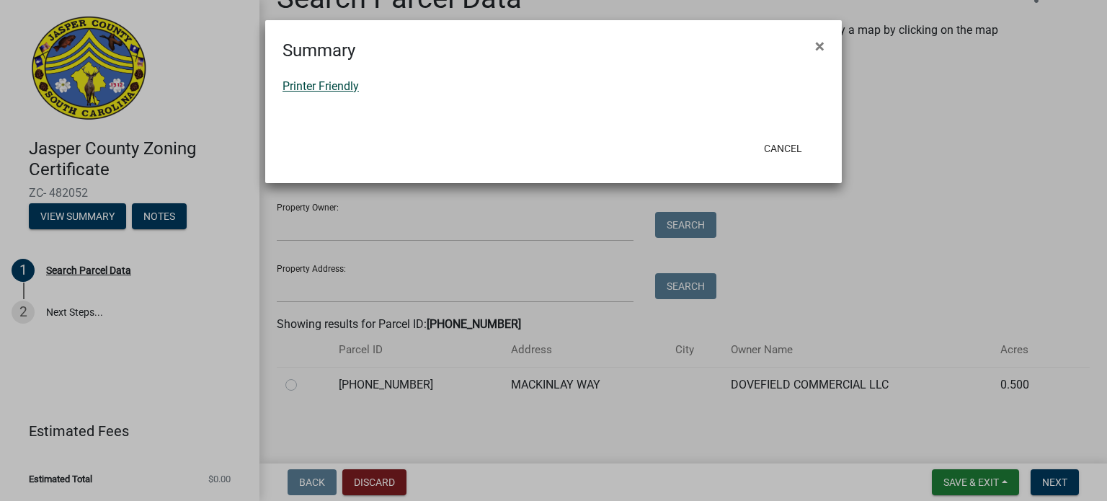
click at [337, 86] on link "Printer Friendly" at bounding box center [320, 86] width 76 height 14
click at [820, 43] on span "×" at bounding box center [819, 46] width 9 height 20
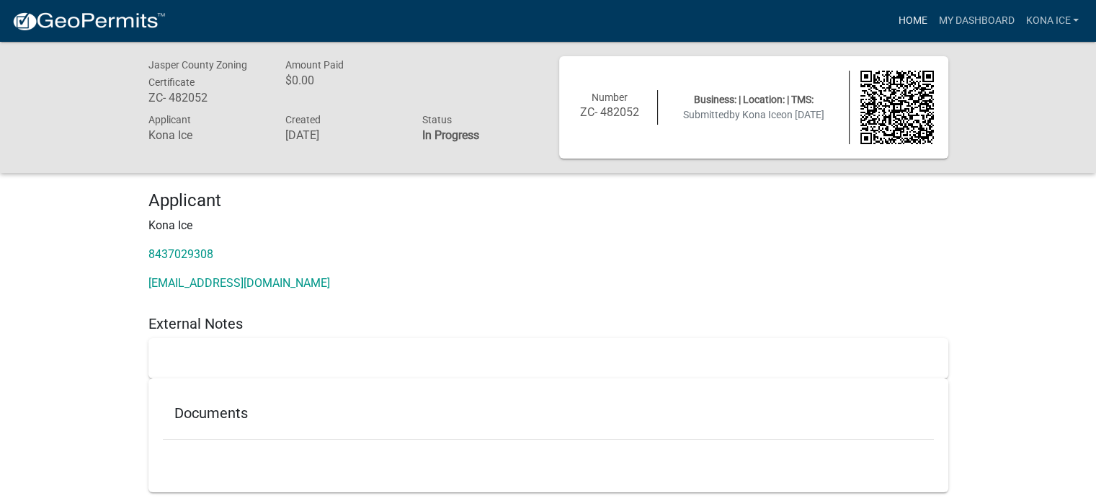
click at [914, 18] on link "Home" at bounding box center [912, 20] width 40 height 27
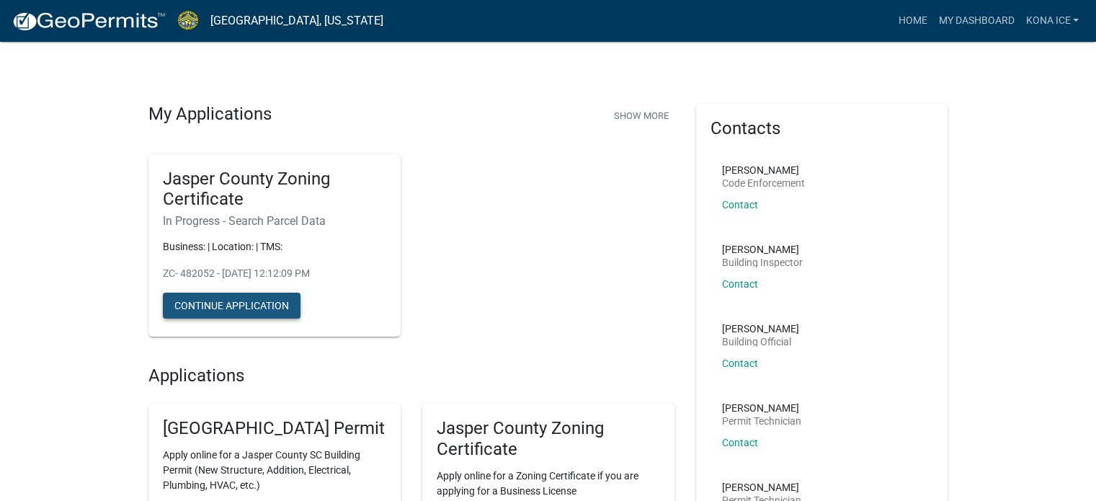
click at [228, 305] on button "Continue Application" at bounding box center [232, 305] width 138 height 26
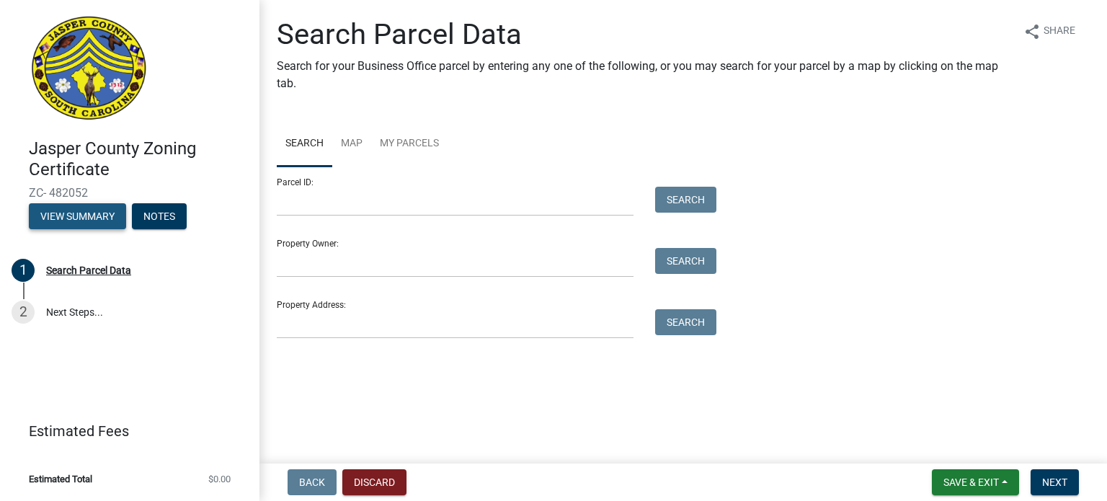
click at [78, 213] on button "View Summary" at bounding box center [77, 216] width 97 height 26
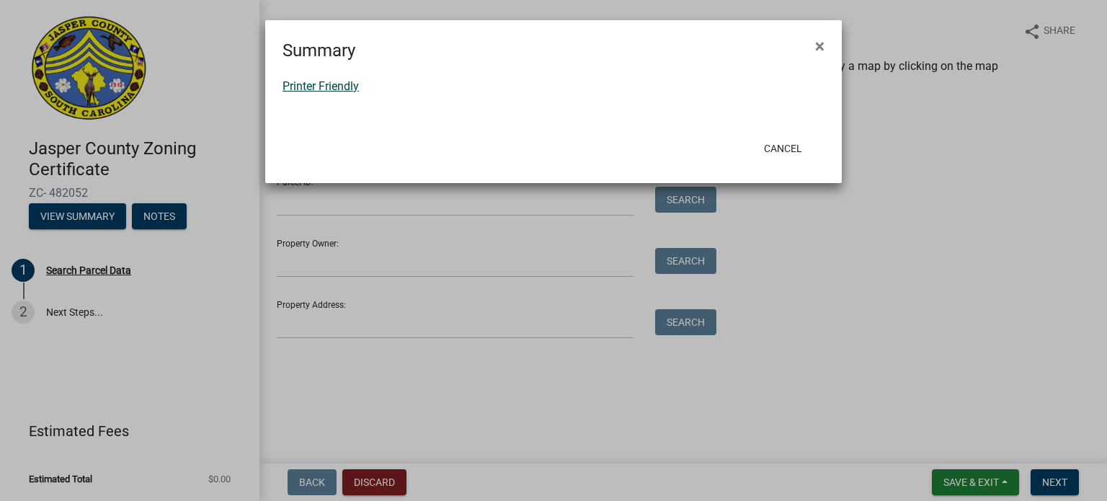
click at [329, 89] on link "Printer Friendly" at bounding box center [320, 86] width 76 height 14
click at [816, 45] on span "×" at bounding box center [819, 46] width 9 height 20
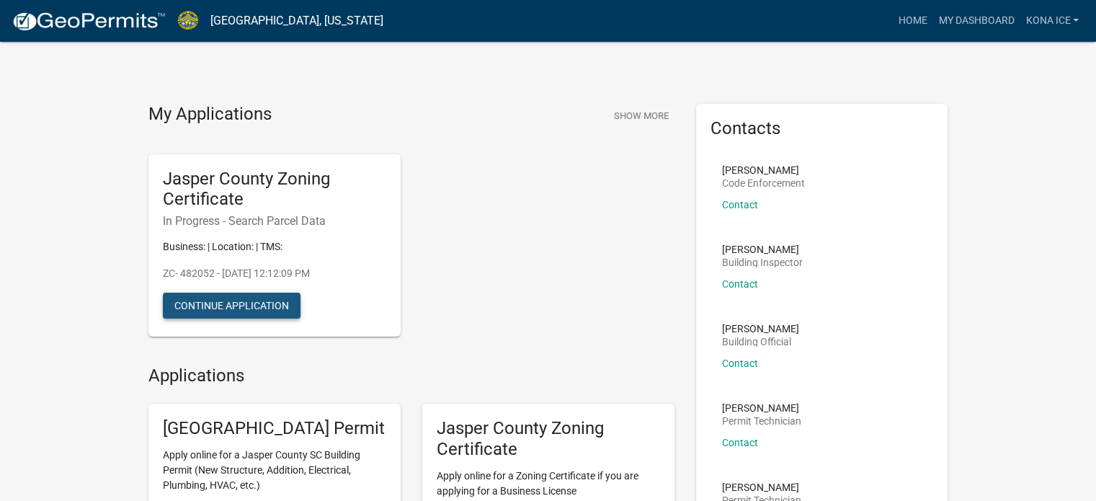
click at [224, 302] on button "Continue Application" at bounding box center [232, 305] width 138 height 26
click at [233, 299] on button "Continue Application" at bounding box center [232, 305] width 138 height 26
